Goal: Find specific page/section: Find specific page/section

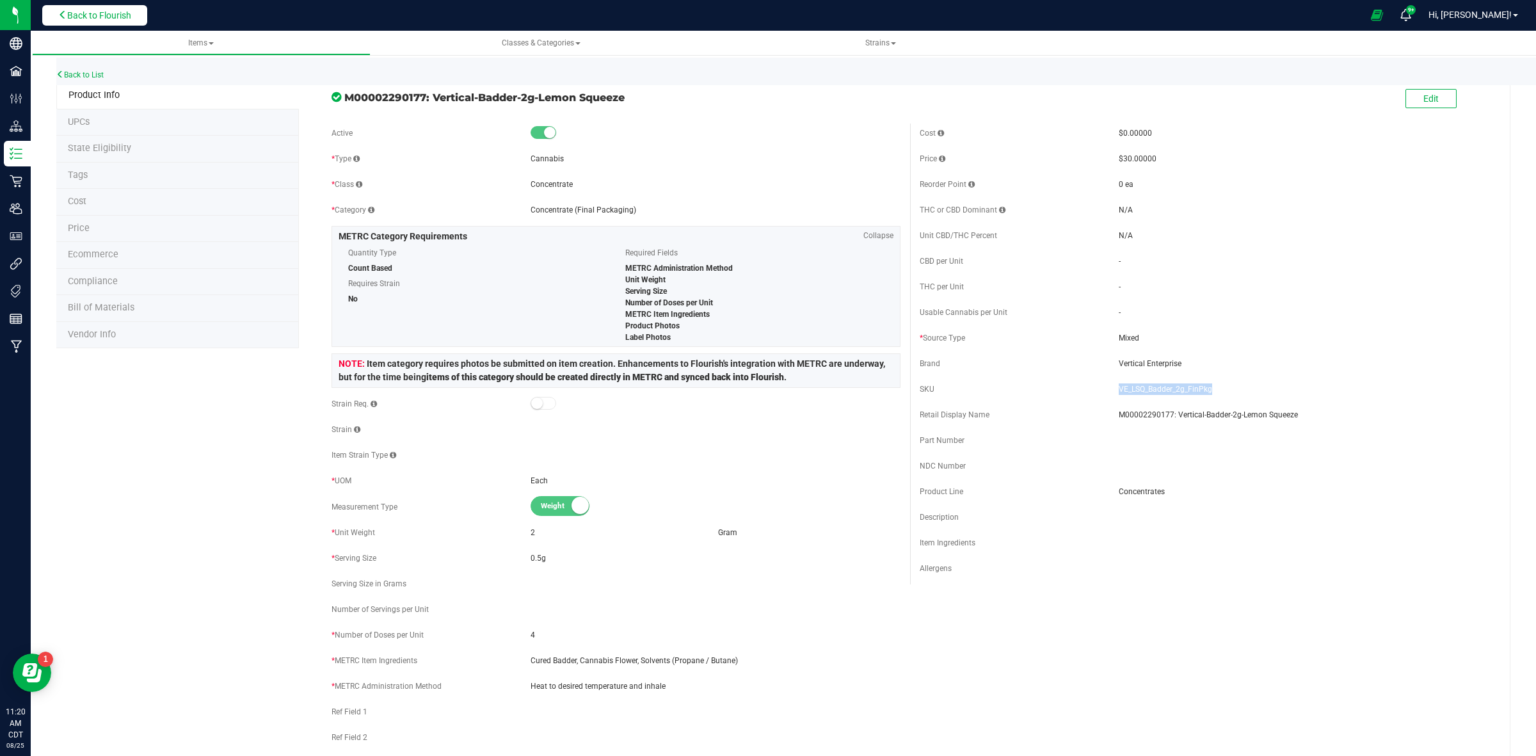
click at [93, 19] on span "Back to Flourish" at bounding box center [99, 15] width 64 height 10
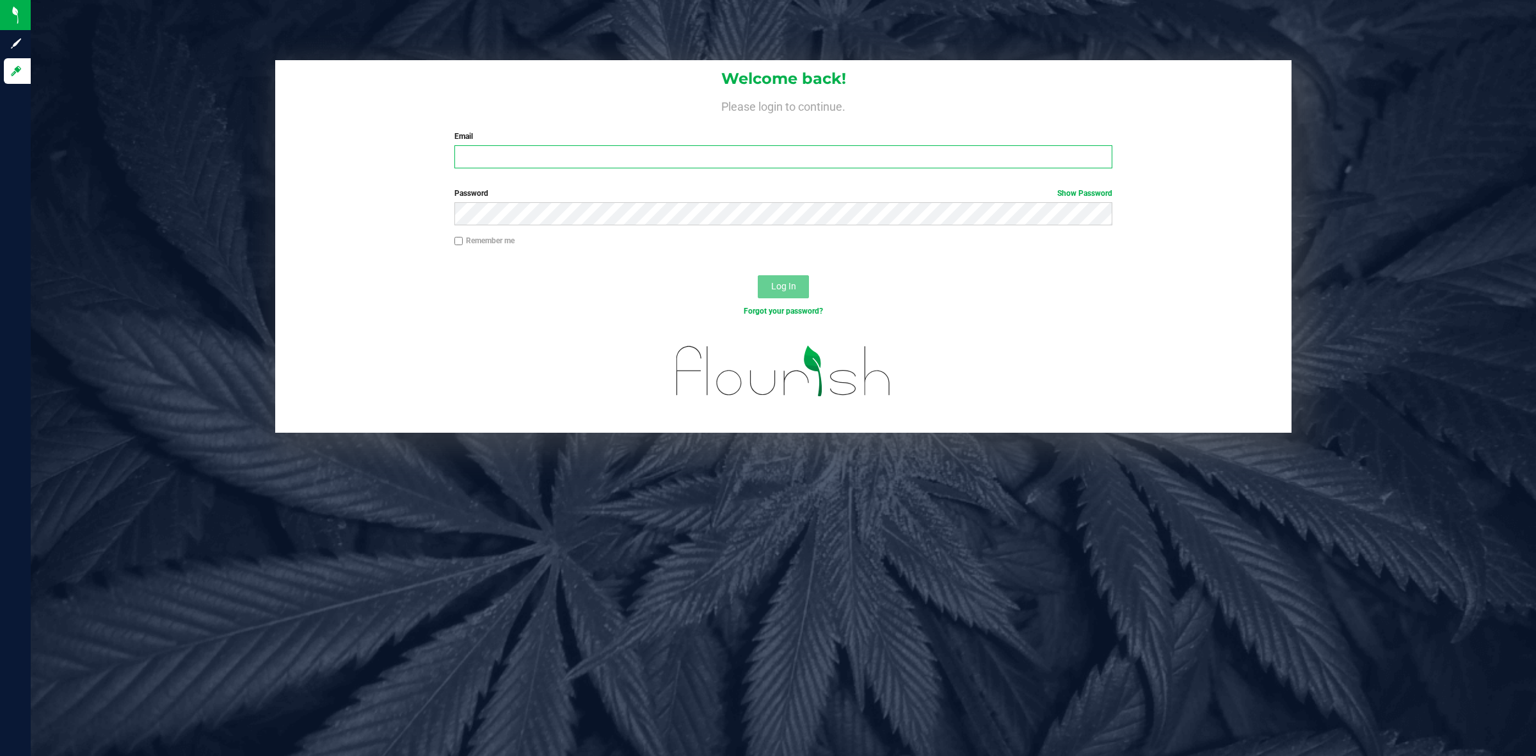
click at [536, 148] on input "Email" at bounding box center [783, 156] width 659 height 23
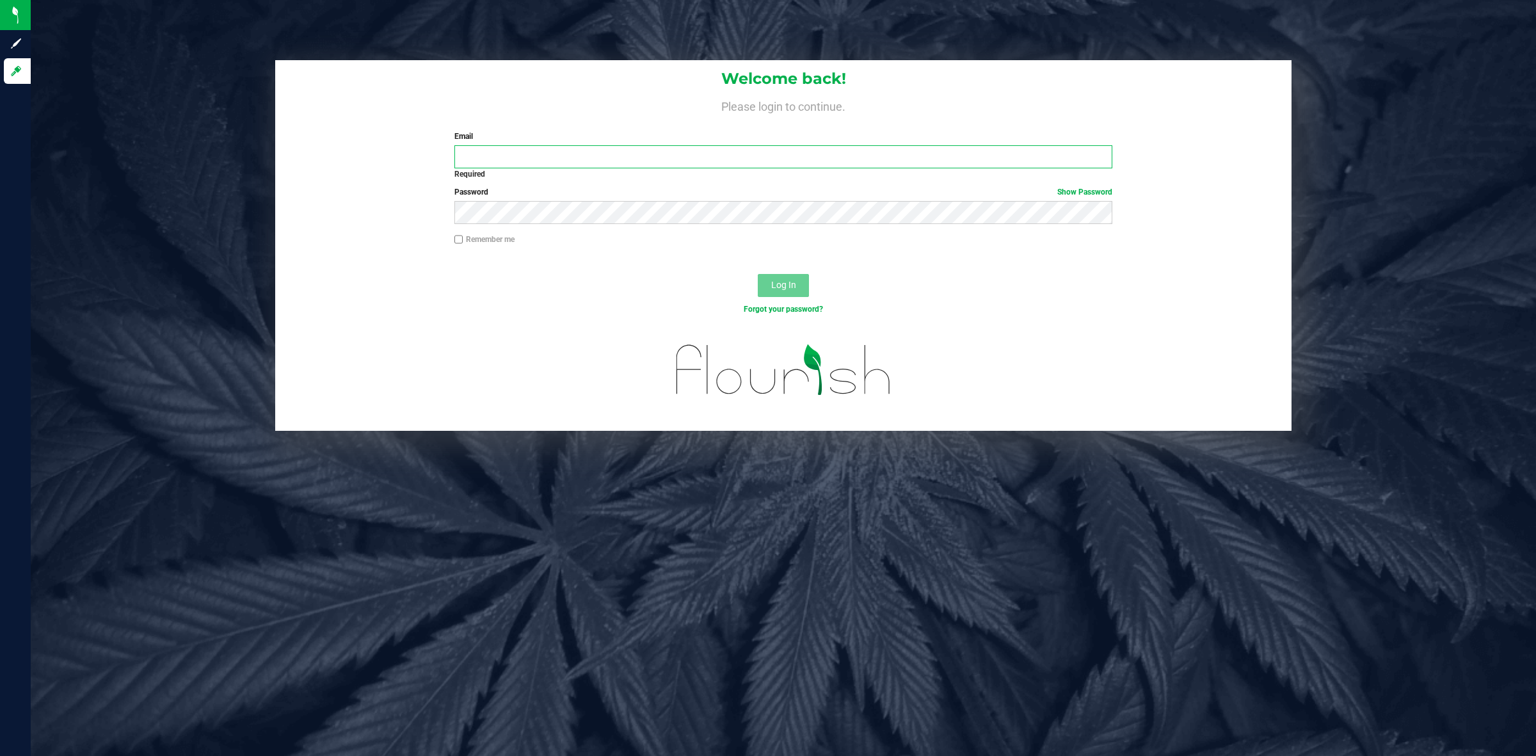
type input "[EMAIL_ADDRESS][DOMAIN_NAME]"
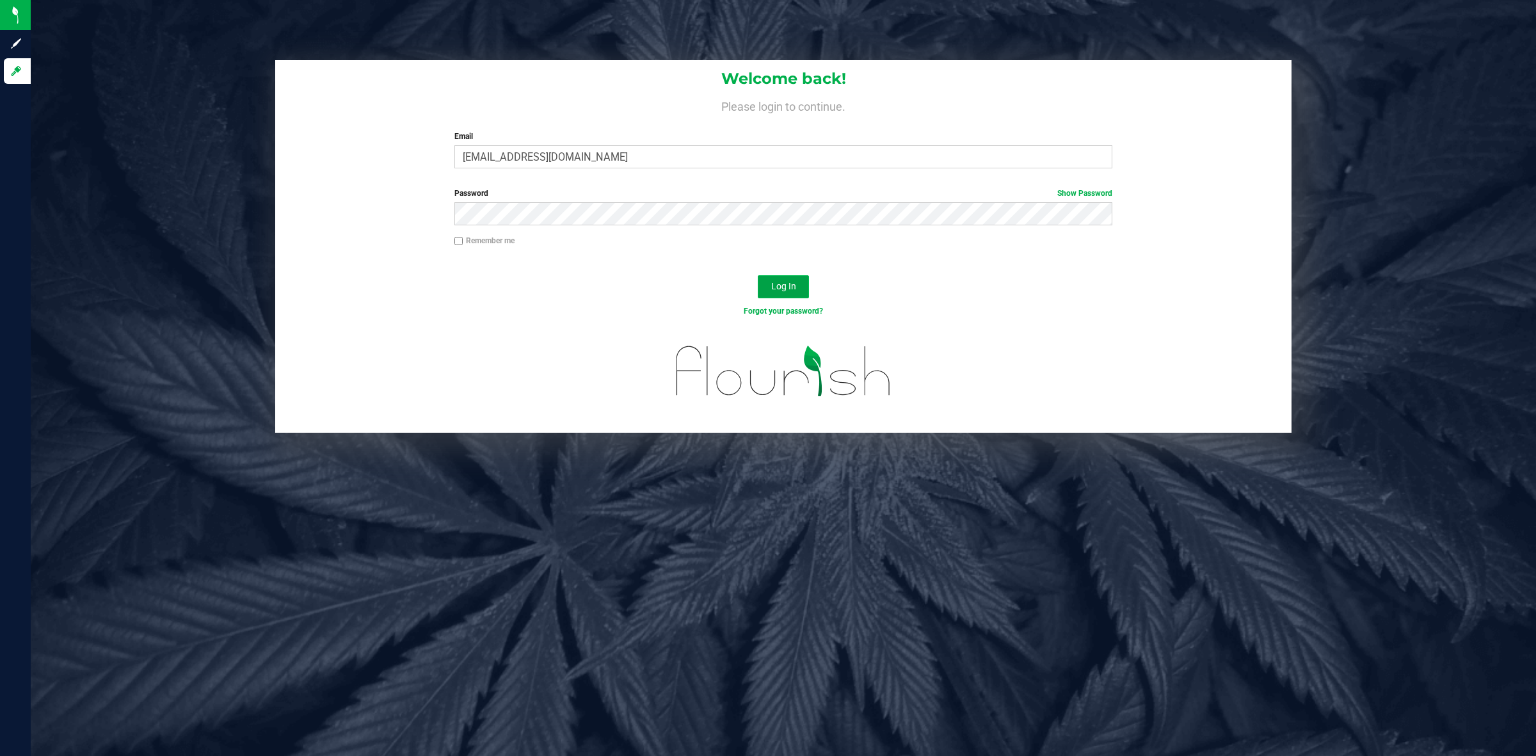
click at [781, 281] on span "Log In" at bounding box center [783, 286] width 25 height 10
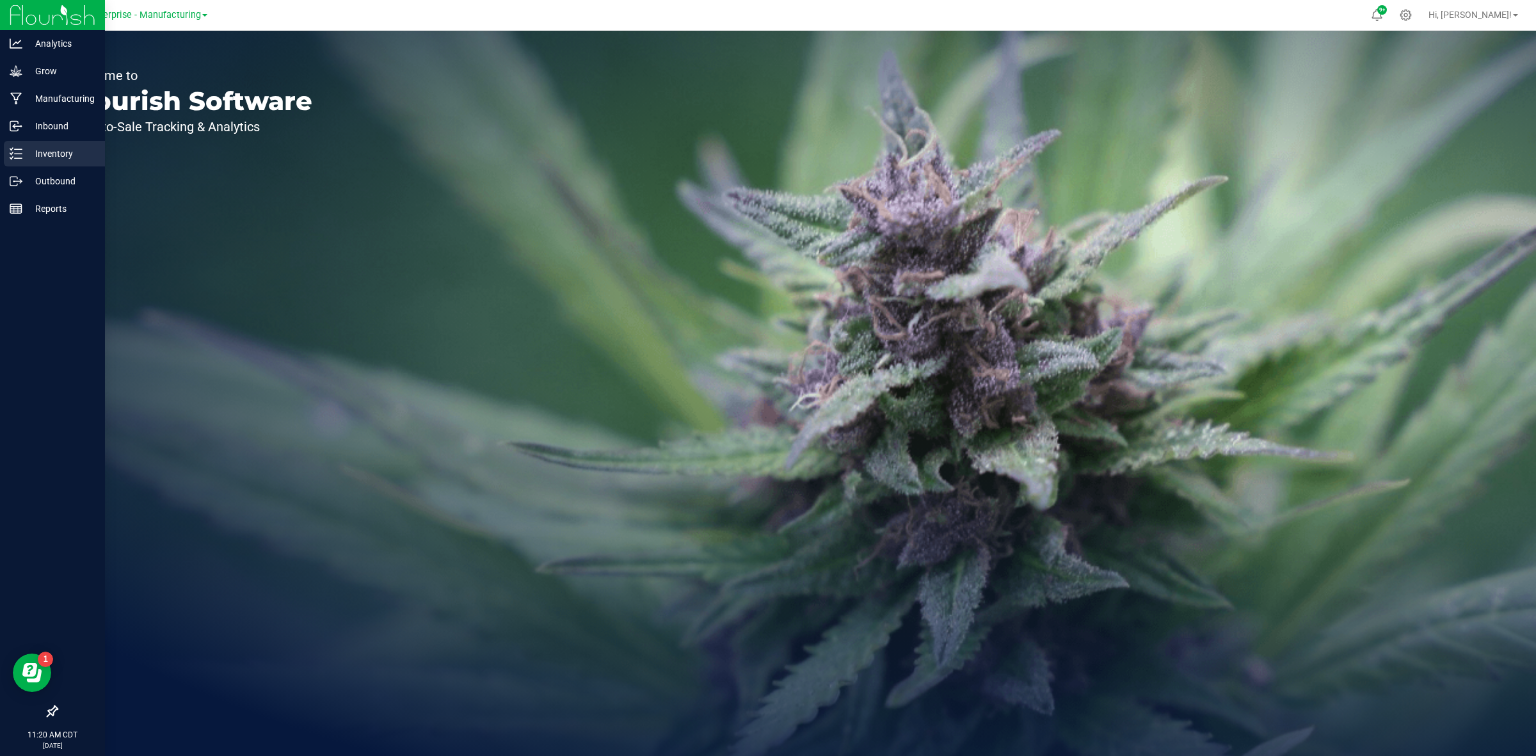
click at [20, 156] on icon at bounding box center [16, 153] width 13 height 13
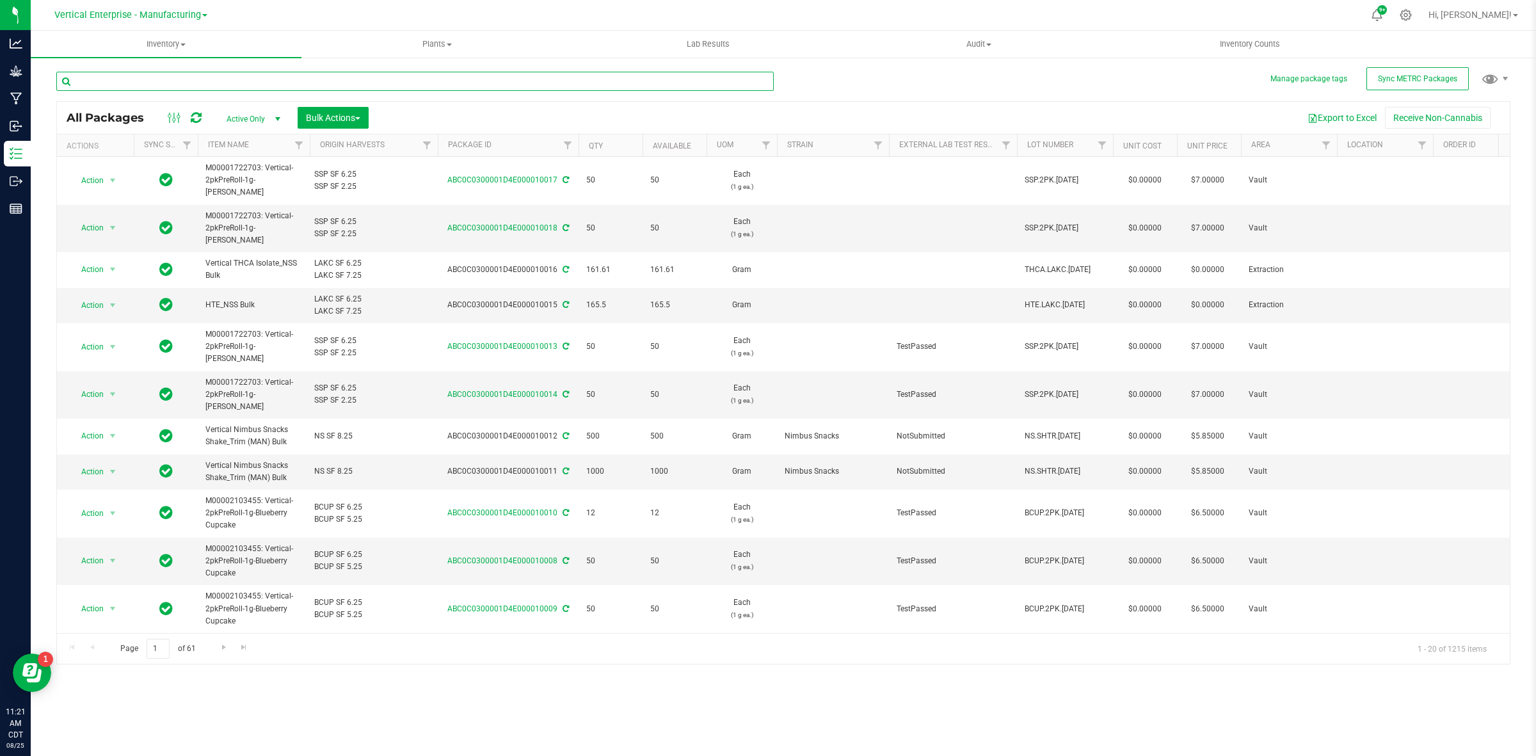
click at [147, 81] on input "text" at bounding box center [414, 81] width 717 height 19
paste input "PC.1G.[DATE]"
type input "PC.1G.[DATE]"
